Goal: Information Seeking & Learning: Learn about a topic

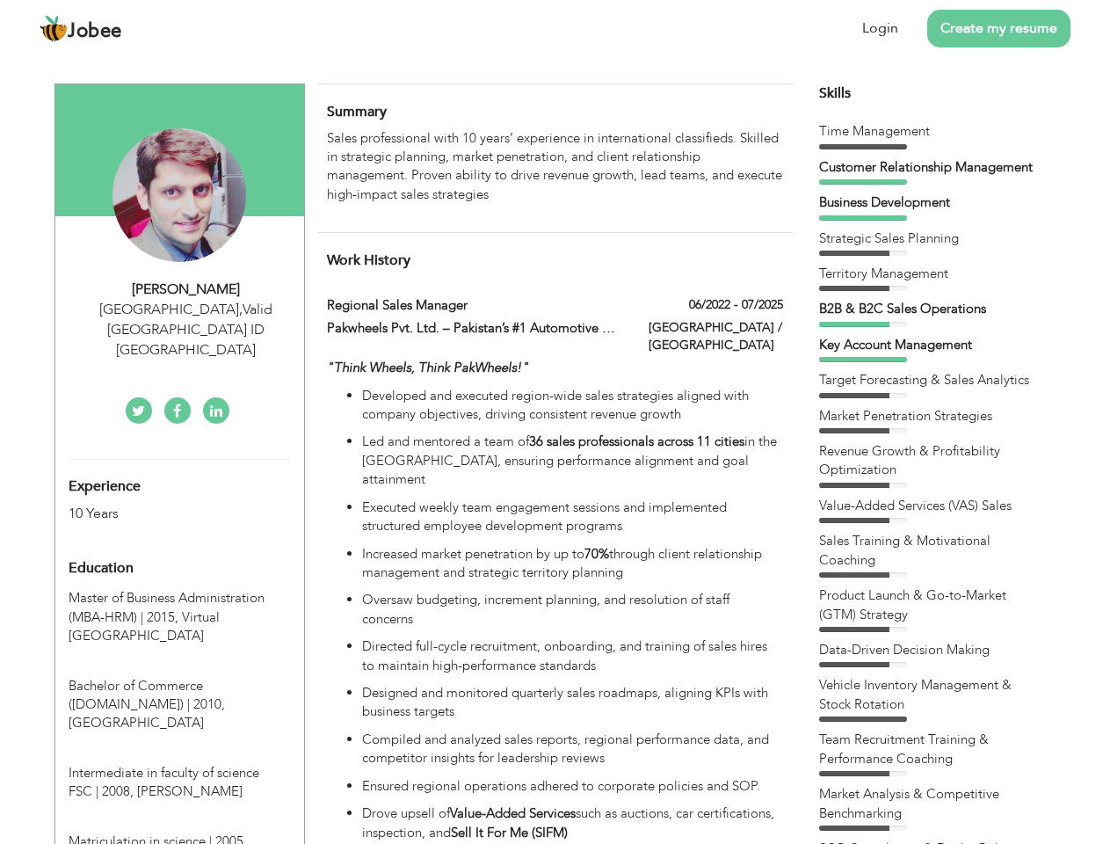
click at [179, 309] on div "[GEOGRAPHIC_DATA] , Valid [GEOGRAPHIC_DATA] ID [GEOGRAPHIC_DATA]" at bounding box center [187, 330] width 236 height 61
click at [186, 289] on div "[PERSON_NAME]" at bounding box center [187, 290] width 236 height 20
click at [186, 309] on div "[GEOGRAPHIC_DATA] , Valid [GEOGRAPHIC_DATA] ID [GEOGRAPHIC_DATA]" at bounding box center [187, 330] width 236 height 61
click at [179, 460] on div "Experience 10 Years" at bounding box center [158, 491] width 207 height 63
click at [159, 504] on div "10 Years" at bounding box center [159, 514] width 181 height 20
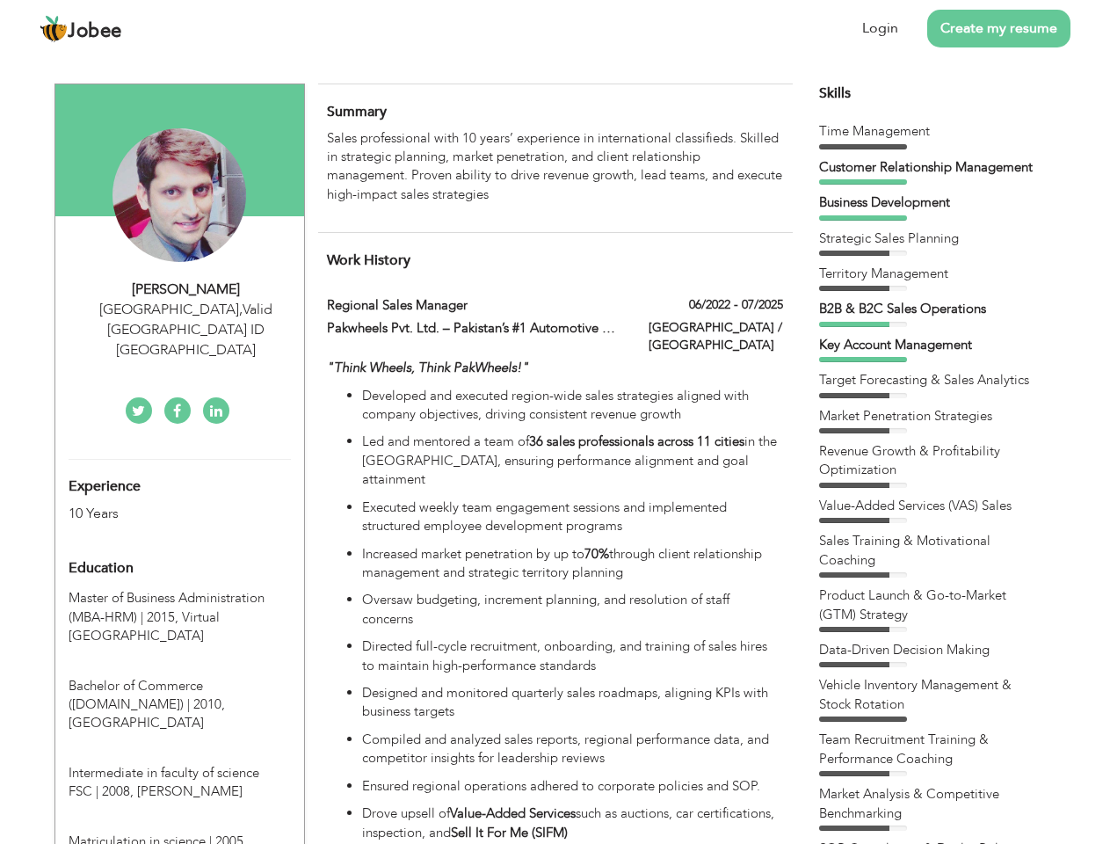
click at [179, 550] on div "Education" at bounding box center [158, 567] width 207 height 35
click at [179, 589] on span "Master of Business Administration (MBA-HRM) | 2015," at bounding box center [167, 607] width 196 height 36
click at [179, 677] on span "Bachelor of Commerce ([DOMAIN_NAME]) | 2010," at bounding box center [147, 695] width 156 height 36
click at [179, 764] on span "Intermediate in faculty of science FSC | 2008," at bounding box center [164, 782] width 191 height 36
click at [179, 832] on span "Matriculation in science | 2005," at bounding box center [158, 841] width 178 height 18
